Goal: Task Accomplishment & Management: Use online tool/utility

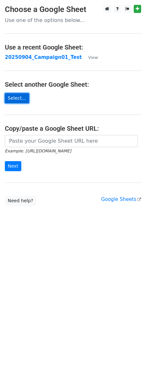
click at [20, 99] on link "Select..." at bounding box center [17, 98] width 24 height 10
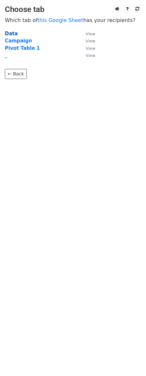
click at [12, 33] on strong "Data" at bounding box center [11, 34] width 13 height 6
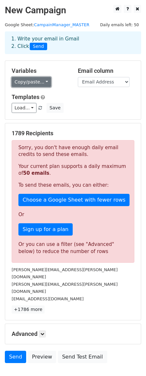
click at [44, 82] on link "Copy/paste..." at bounding box center [31, 82] width 39 height 10
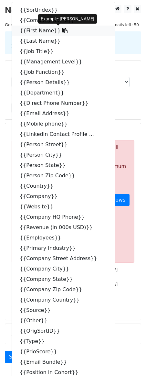
click at [35, 33] on link "{{First Name}}" at bounding box center [63, 31] width 103 height 10
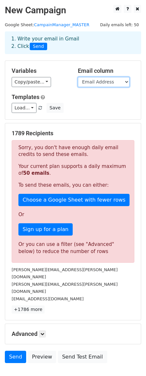
click at [111, 83] on select "SortIndex Company Name First Name Last Name Job Title Management Level Job Func…" at bounding box center [104, 82] width 52 height 10
click at [101, 83] on select "SortIndex Company Name First Name Last Name Job Title Management Level Job Func…" at bounding box center [104, 82] width 52 height 10
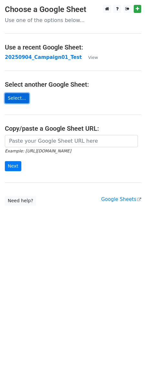
click at [17, 96] on link "Select..." at bounding box center [17, 98] width 24 height 10
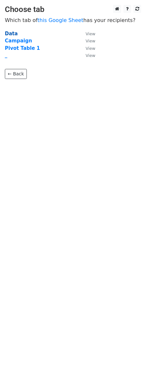
click at [8, 34] on strong "Data" at bounding box center [11, 34] width 13 height 6
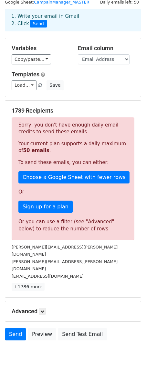
scroll to position [28, 0]
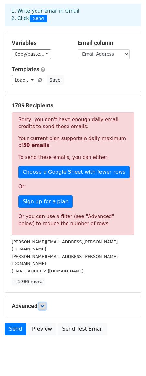
click at [44, 304] on icon at bounding box center [42, 306] width 4 height 4
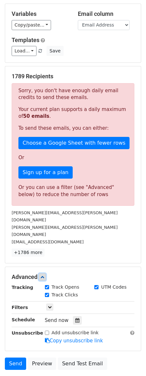
scroll to position [91, 0]
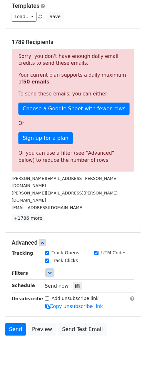
click at [51, 271] on icon at bounding box center [50, 273] width 4 height 4
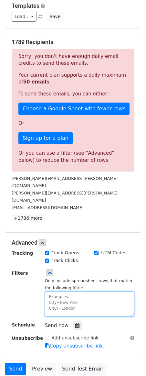
click at [69, 292] on textarea at bounding box center [90, 304] width 90 height 25
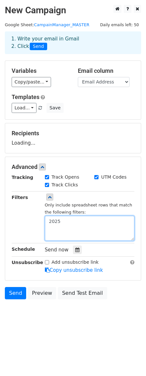
scroll to position [0, 0]
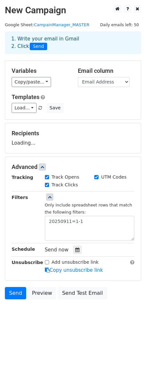
click at [36, 231] on div "Filters" at bounding box center [23, 217] width 33 height 47
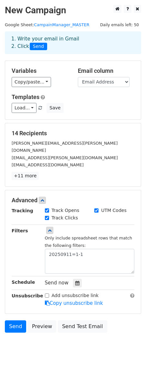
scroll to position [4, 0]
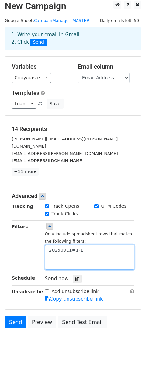
click at [83, 245] on textarea "20250911=1-1" at bounding box center [90, 257] width 90 height 25
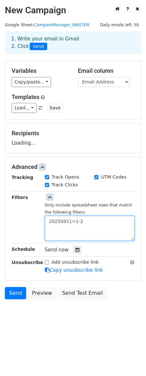
scroll to position [0, 0]
click at [76, 229] on textarea "20250911=1-2" at bounding box center [90, 228] width 90 height 25
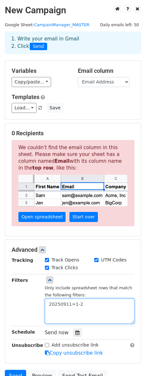
type textarea "20250911=1-2"
drag, startPoint x: 81, startPoint y: 305, endPoint x: 25, endPoint y: 297, distance: 56.0
click at [26, 297] on div "Filters Only include spreadsheet rows that match the following filters: 2025091…" at bounding box center [73, 300] width 133 height 47
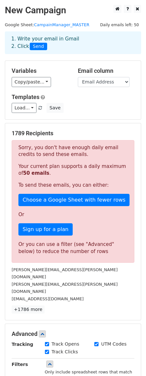
click at [76, 191] on div "Sorry, you don't have enough daily email credits to send these emails. Your cur…" at bounding box center [73, 201] width 123 height 123
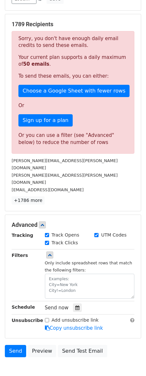
scroll to position [131, 0]
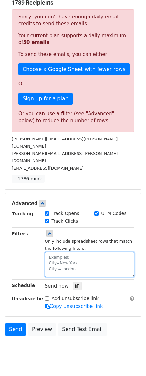
click at [76, 252] on textarea at bounding box center [90, 264] width 90 height 25
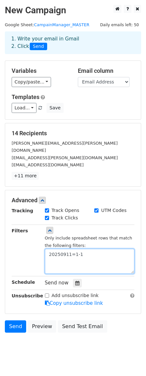
scroll to position [4, 0]
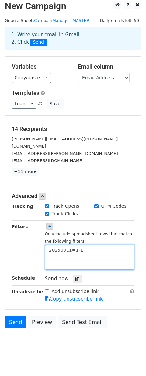
type textarea "20250911=1-1"
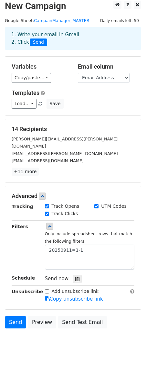
scroll to position [0, 0]
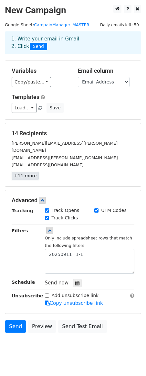
click at [26, 172] on link "+11 more" at bounding box center [25, 176] width 27 height 8
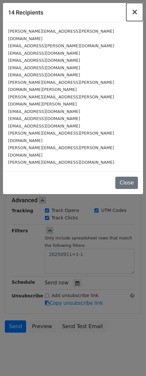
click at [136, 14] on span "×" at bounding box center [135, 11] width 6 height 9
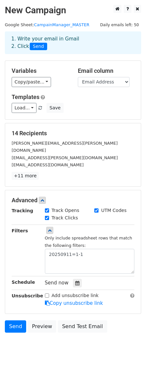
click at [76, 174] on div "14 Recipients margot.dargan@anz.com abhishek.singhania@anz.com a.eremenko@anz.c…" at bounding box center [73, 154] width 136 height 63
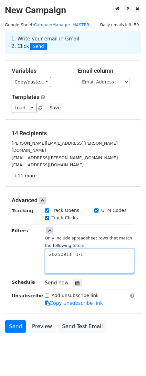
drag, startPoint x: 88, startPoint y: 248, endPoint x: 41, endPoint y: 247, distance: 47.0
click at [41, 247] on div "Only include spreadsheet rows that match the following filters: 20250911=1-1" at bounding box center [90, 250] width 100 height 47
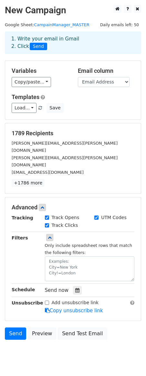
click at [49, 145] on small "margot.dargan@anz.com" at bounding box center [65, 147] width 106 height 12
click at [70, 25] on link "CampainManager_MASTER" at bounding box center [61, 24] width 55 height 5
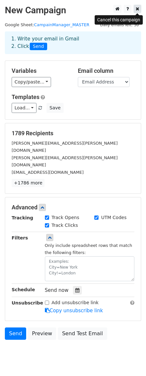
click at [139, 9] on icon at bounding box center [138, 8] width 4 height 5
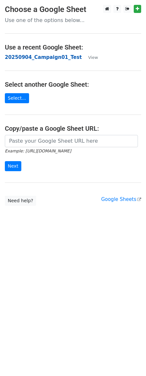
click at [49, 58] on strong "20250904_Campaign01_Test" at bounding box center [43, 57] width 77 height 6
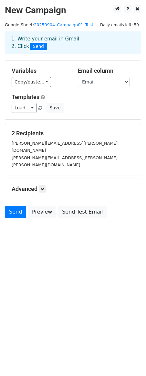
click at [108, 109] on div "Load... Test_withGmailLayout Save" at bounding box center [73, 108] width 133 height 10
click at [132, 107] on div "Load... Test_withGmailLayout Save" at bounding box center [73, 108] width 133 height 10
